Goal: Information Seeking & Learning: Learn about a topic

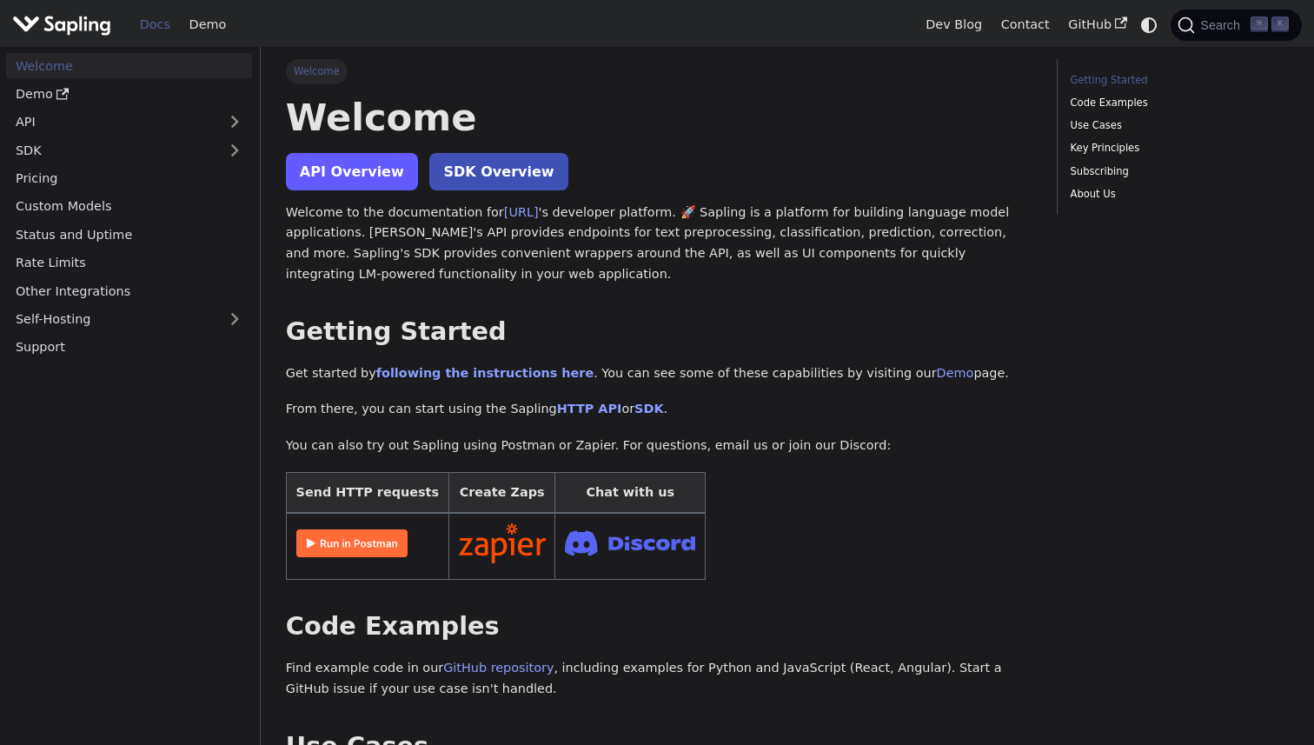
click at [368, 175] on link "API Overview" at bounding box center [352, 171] width 132 height 37
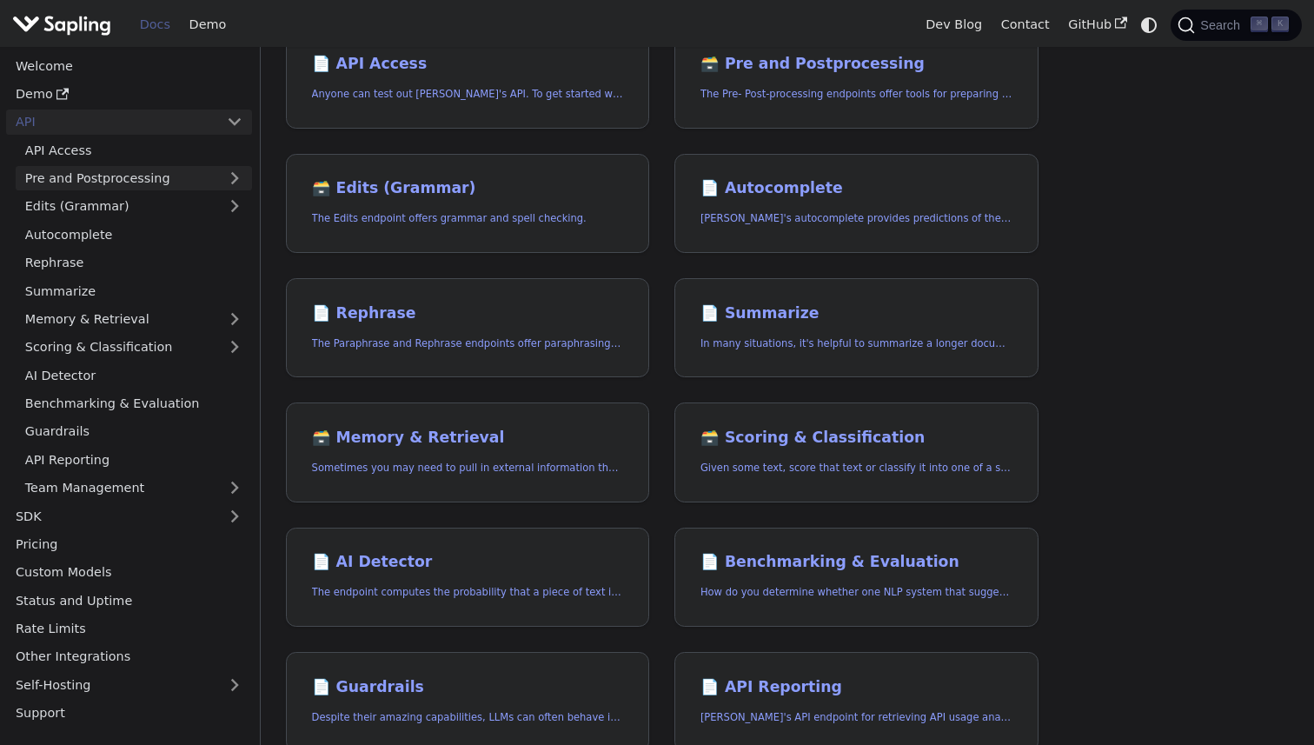
scroll to position [207, 0]
